Goal: Transaction & Acquisition: Download file/media

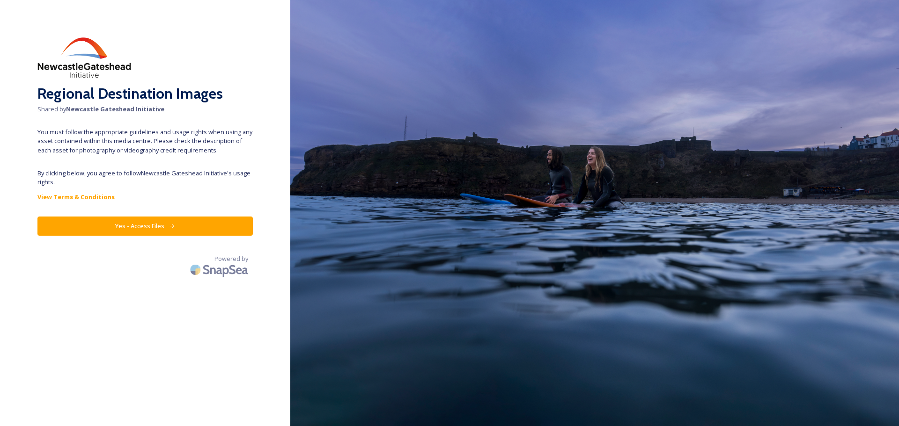
click at [127, 227] on button "Yes - Access Files" at bounding box center [144, 226] width 215 height 19
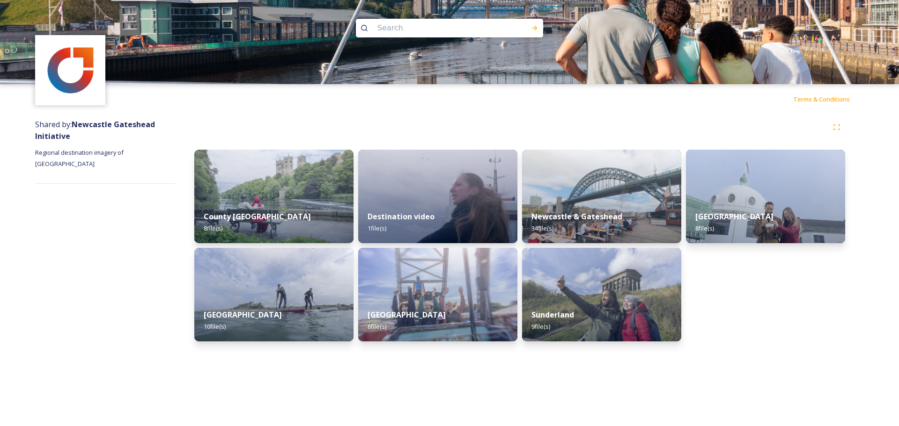
click at [382, 32] on input at bounding box center [437, 28] width 128 height 21
type input "metro"
click at [536, 21] on div "Run Search" at bounding box center [534, 28] width 17 height 17
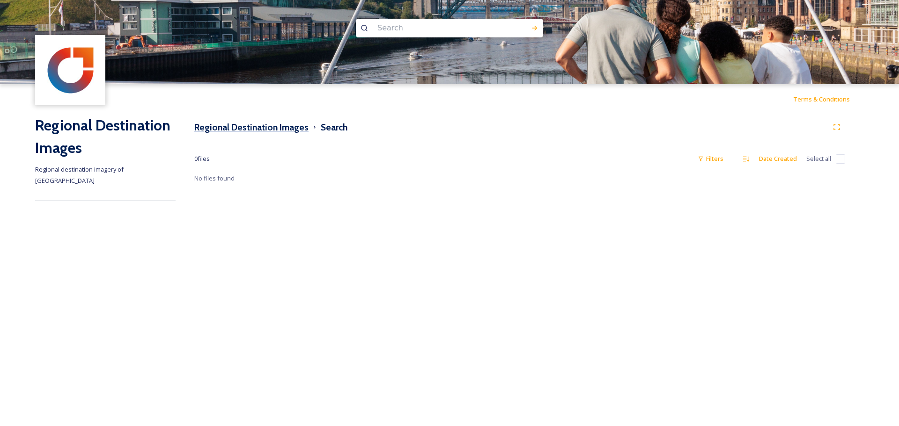
click at [278, 130] on h3 "Regional Destination Images" at bounding box center [251, 128] width 114 height 14
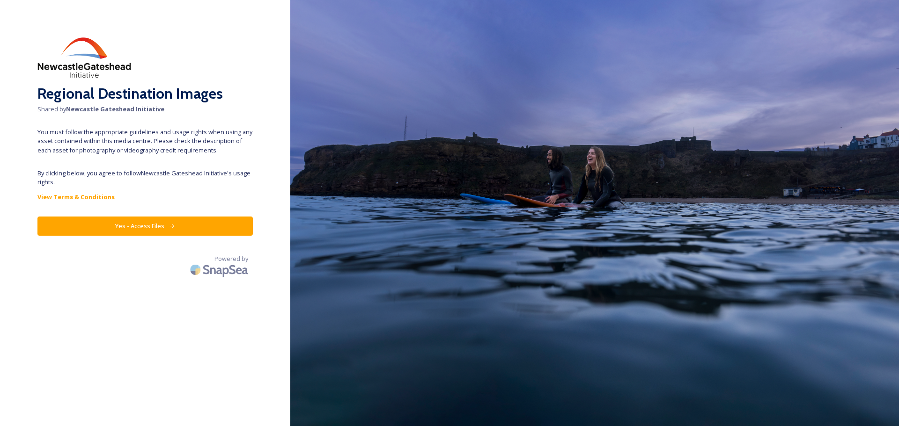
click at [157, 226] on button "Yes - Access Files" at bounding box center [144, 226] width 215 height 19
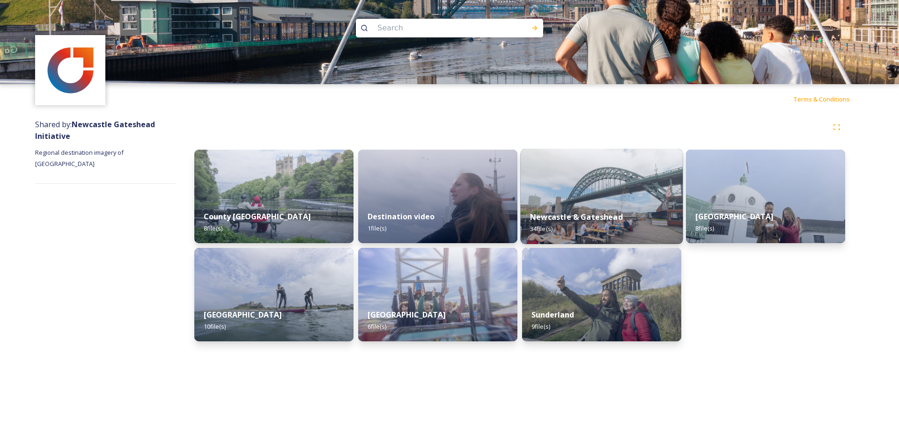
click at [597, 218] on strong "Newcastle & Gateshead" at bounding box center [576, 217] width 93 height 10
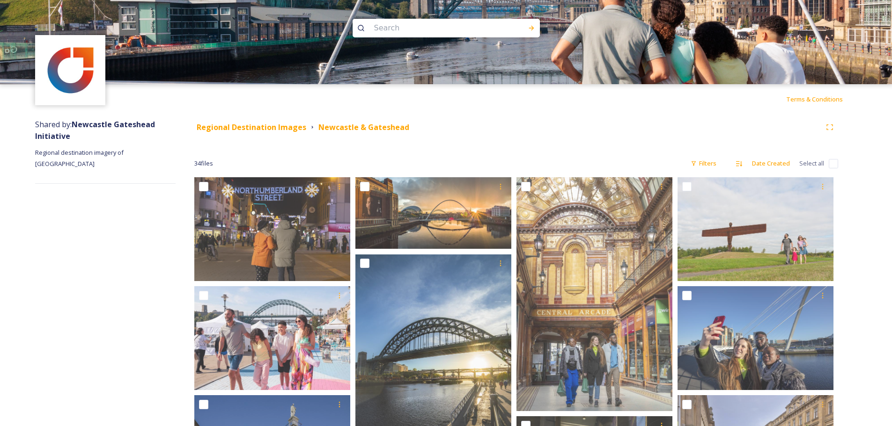
click at [601, 107] on div "Terms & Conditions" at bounding box center [446, 99] width 892 height 30
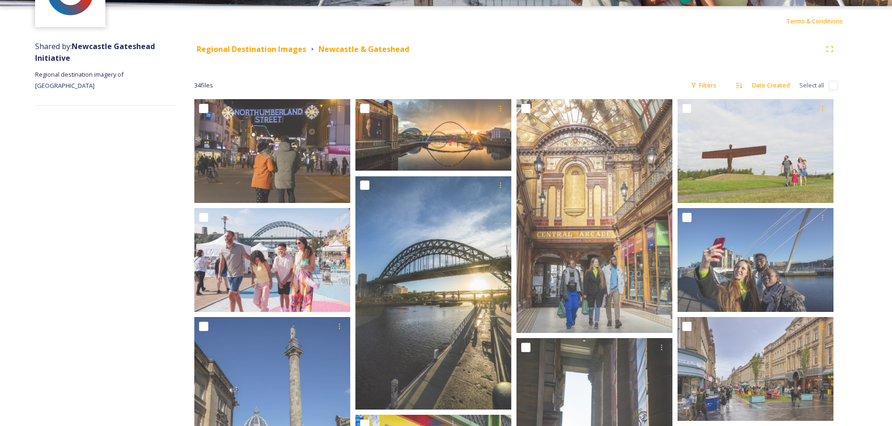
scroll to position [94, 0]
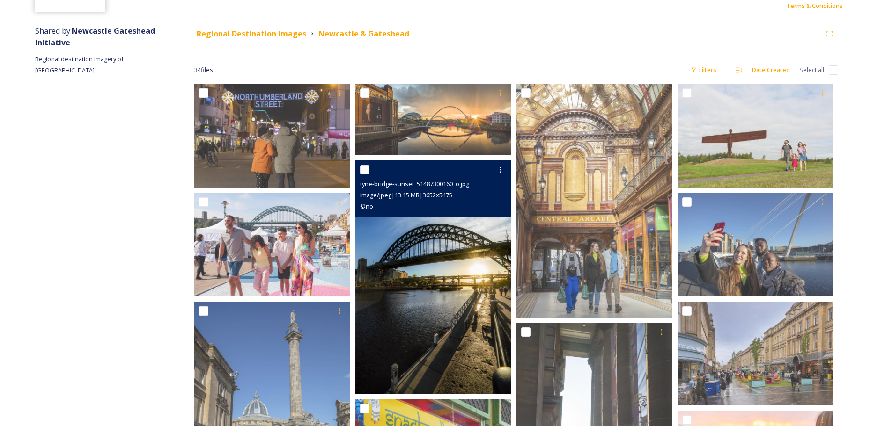
click at [418, 261] on img at bounding box center [433, 278] width 156 height 234
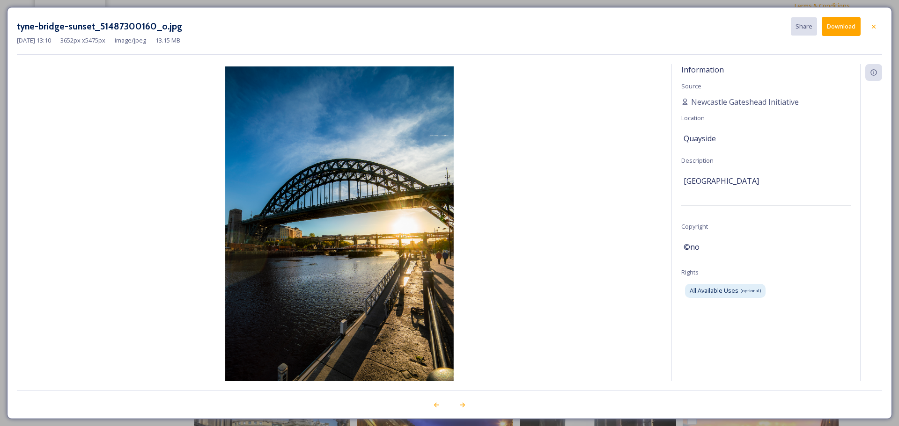
click at [850, 25] on button "Download" at bounding box center [840, 26] width 39 height 19
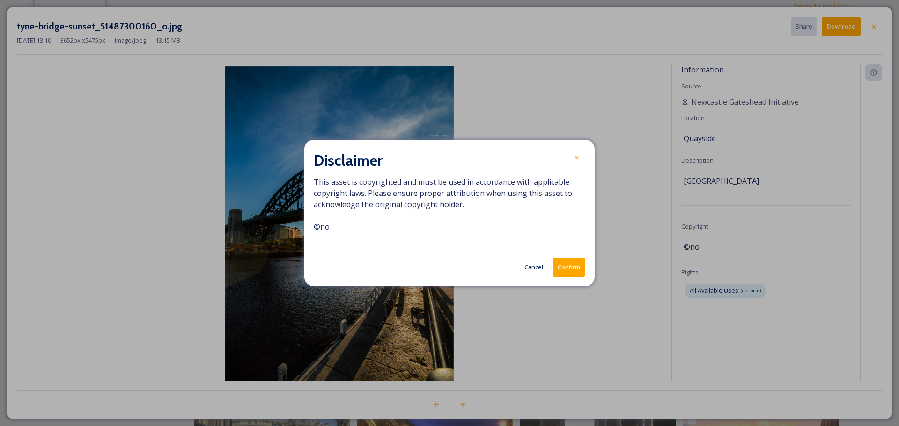
click at [573, 268] on button "Confirm" at bounding box center [568, 267] width 33 height 19
